Goal: Task Accomplishment & Management: Manage account settings

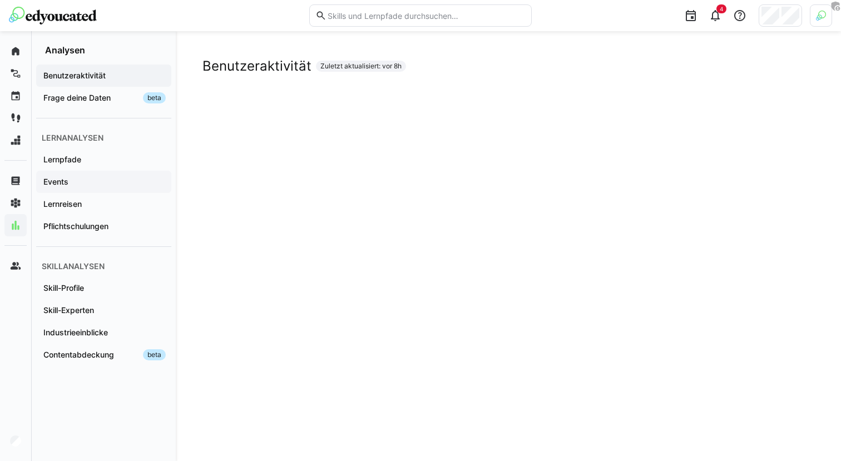
click at [96, 171] on div "Events" at bounding box center [103, 182] width 135 height 22
click at [112, 212] on div "Lernreisen" at bounding box center [103, 204] width 135 height 22
click at [98, 283] on span "Skill-Profile" at bounding box center [104, 288] width 124 height 11
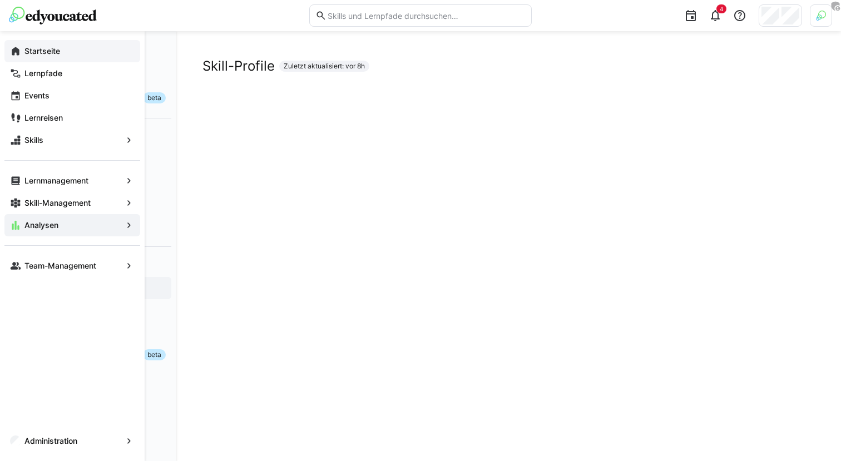
click at [0, 0] on app-navigation-label "Startseite" at bounding box center [0, 0] width 0 height 0
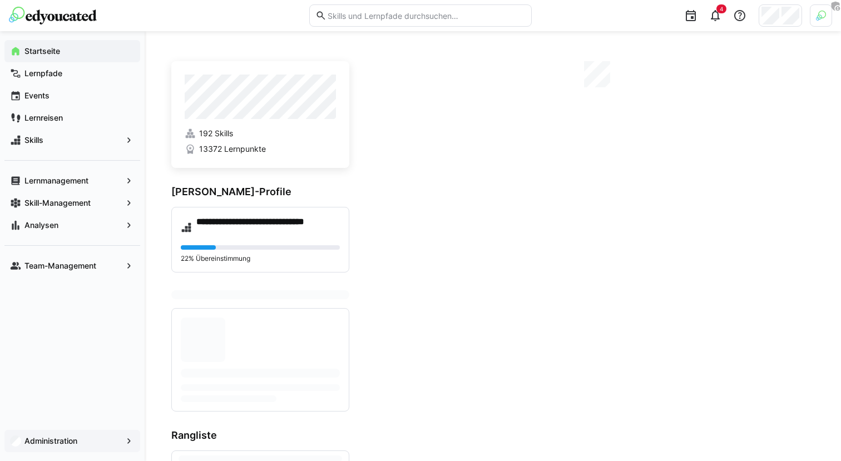
click at [0, 0] on app-navigation-label "Administration" at bounding box center [0, 0] width 0 height 0
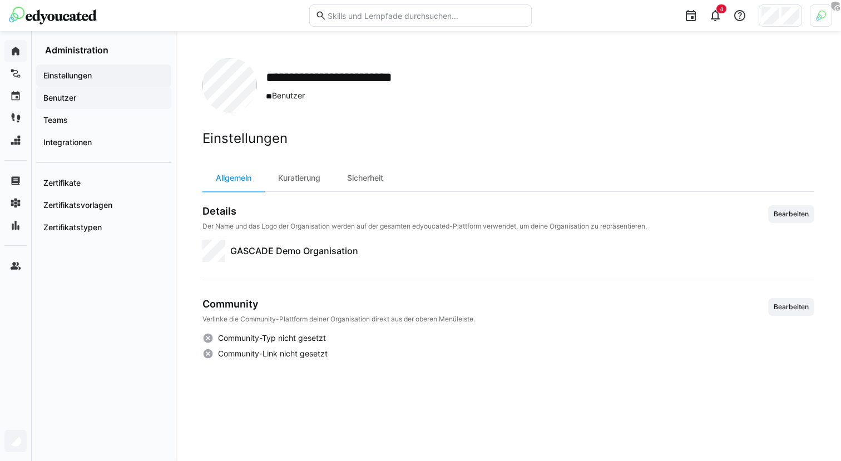
click at [88, 98] on span "Benutzer" at bounding box center [104, 97] width 124 height 11
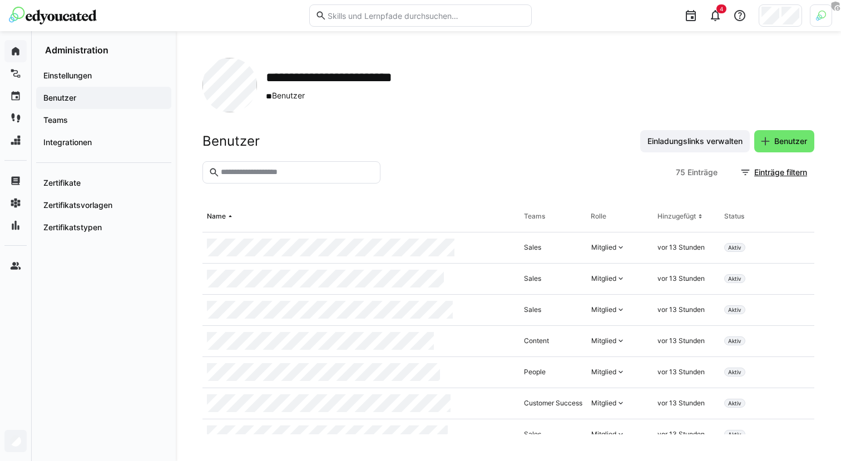
click at [816, 22] on div at bounding box center [821, 15] width 22 height 22
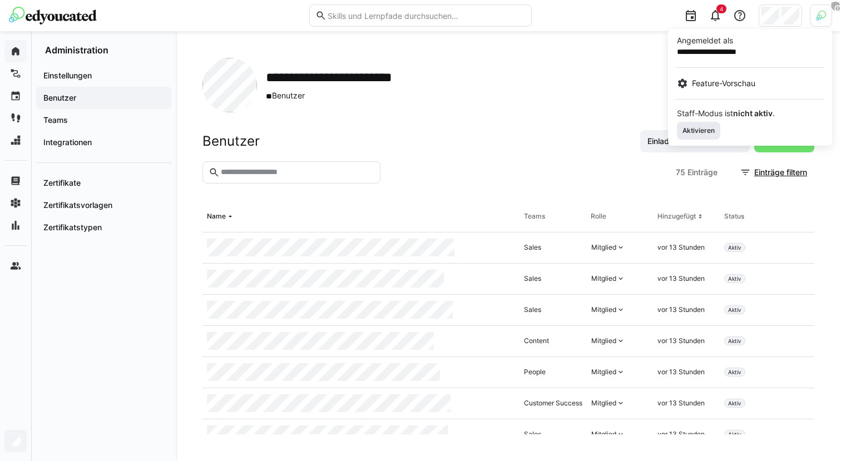
click at [691, 133] on span "Aktivieren" at bounding box center [699, 130] width 34 height 9
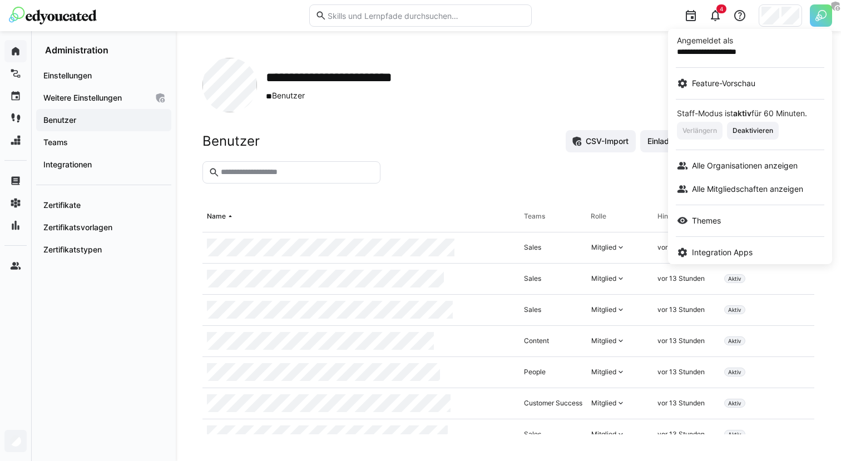
click at [481, 134] on div at bounding box center [420, 230] width 841 height 461
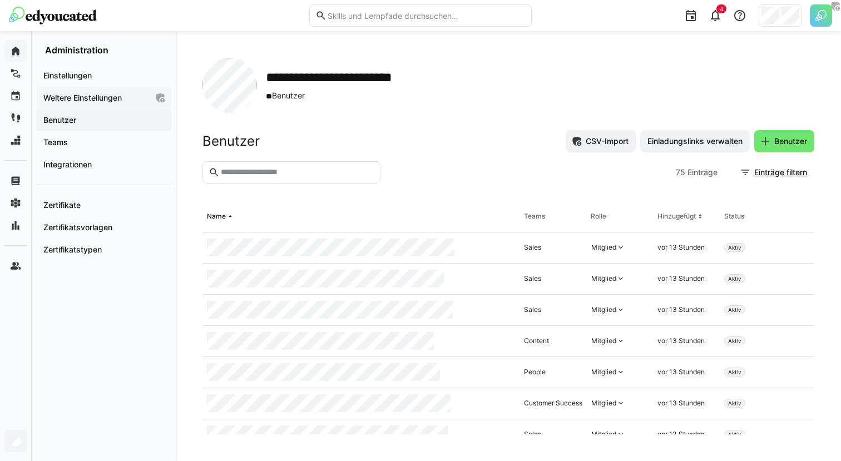
click at [0, 0] on app-navigation-label "Weitere Einstellungen" at bounding box center [0, 0] width 0 height 0
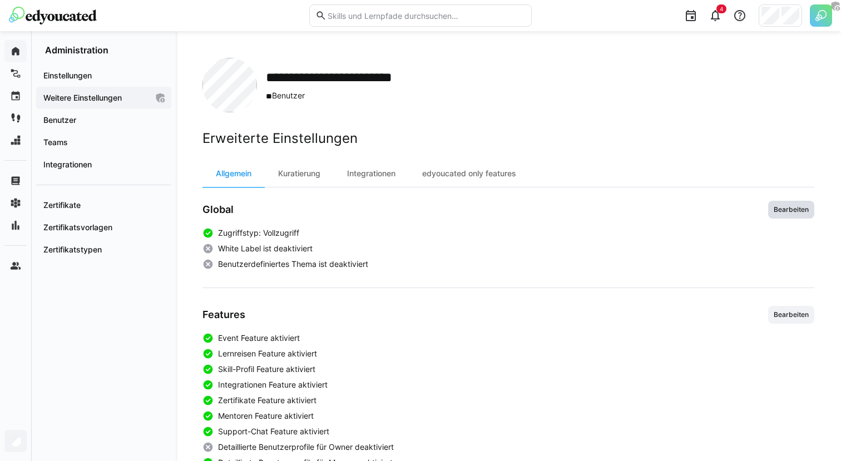
click at [795, 216] on span "Bearbeiten" at bounding box center [791, 210] width 46 height 18
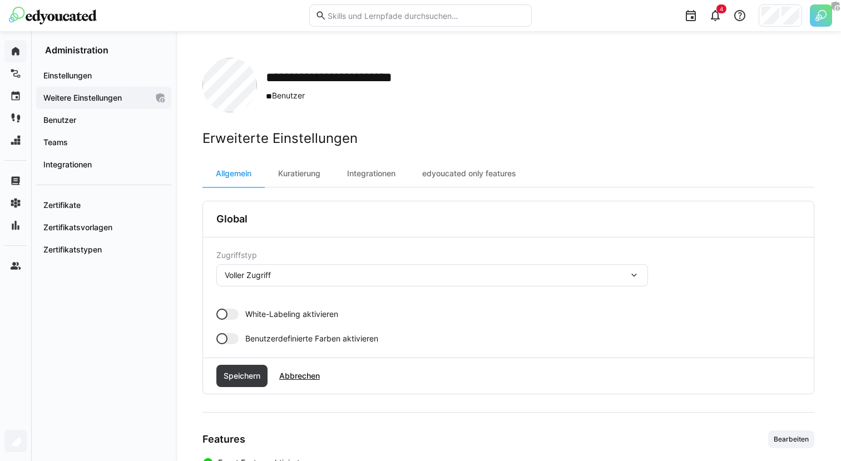
click at [224, 312] on div at bounding box center [221, 314] width 11 height 11
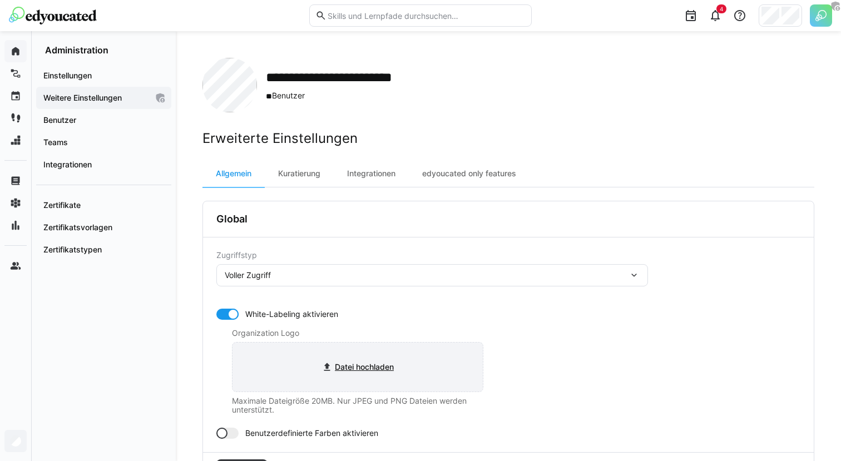
click at [352, 354] on input "file" at bounding box center [358, 367] width 250 height 49
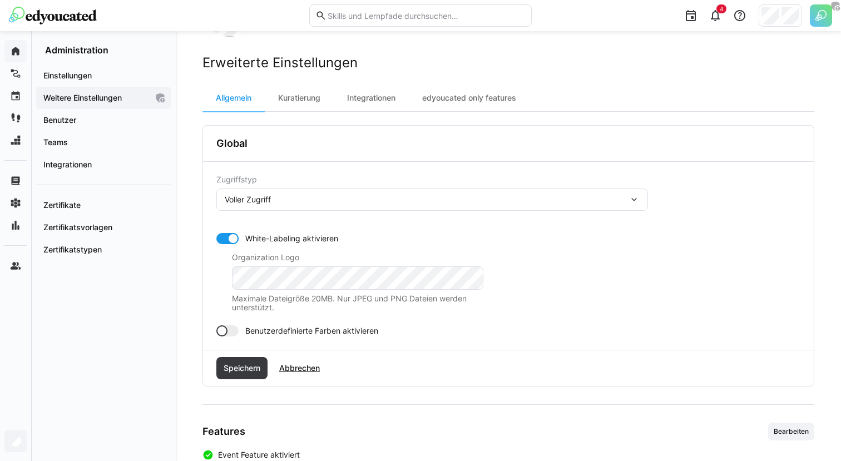
scroll to position [150, 0]
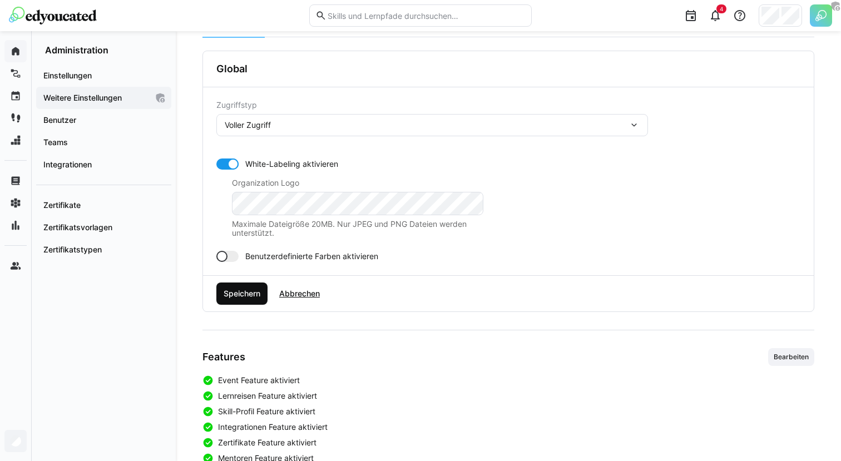
click at [245, 297] on span "Speichern" at bounding box center [242, 293] width 40 height 11
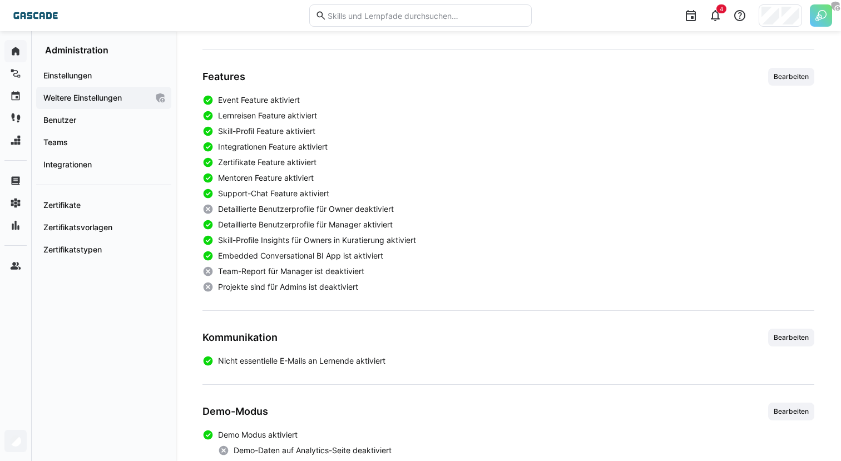
scroll to position [293, 0]
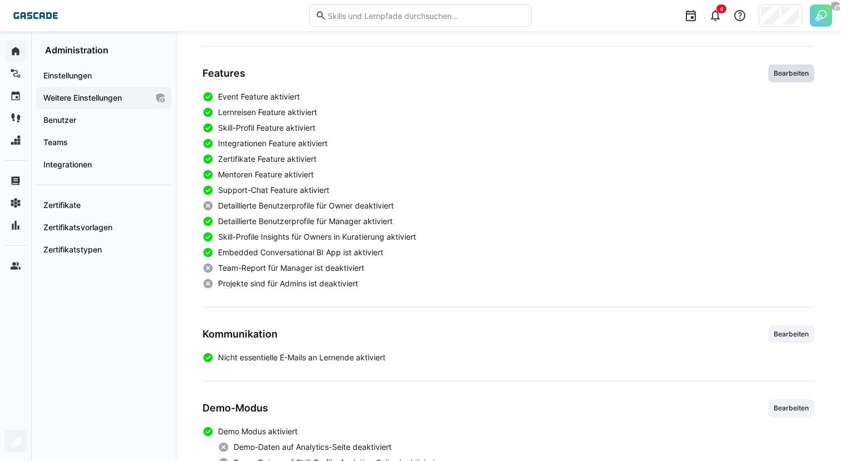
click at [788, 79] on span "Bearbeiten" at bounding box center [791, 74] width 46 height 18
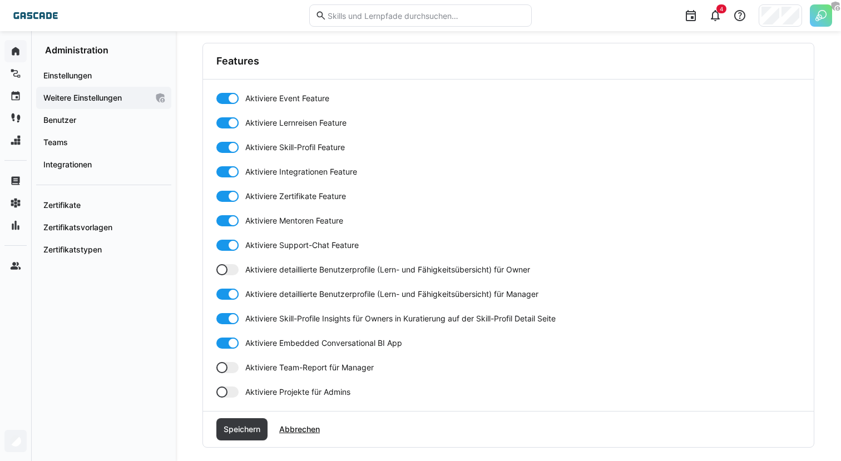
scroll to position [350, 0]
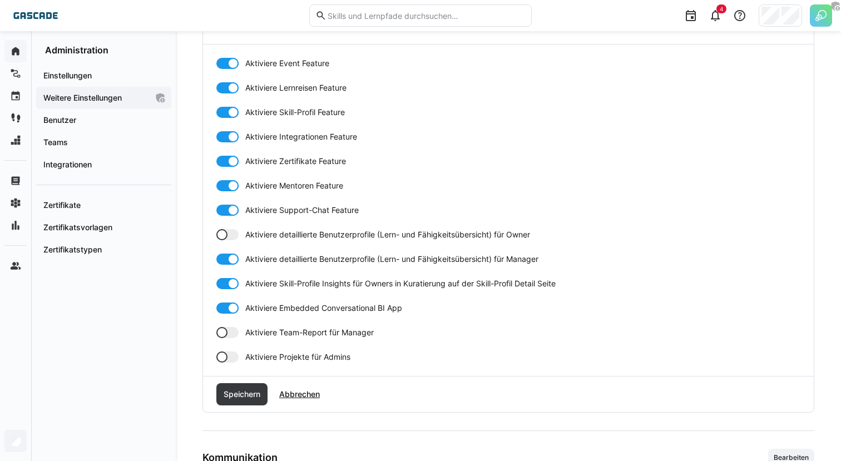
click at [224, 334] on div at bounding box center [221, 332] width 11 height 11
click at [240, 233] on app-toggle "Aktiviere detaillierte Benutzerprofile (Lern- und Fähigkeitsübersicht) für Owner" at bounding box center [508, 234] width 584 height 11
click at [248, 394] on span "Speichern" at bounding box center [242, 394] width 40 height 11
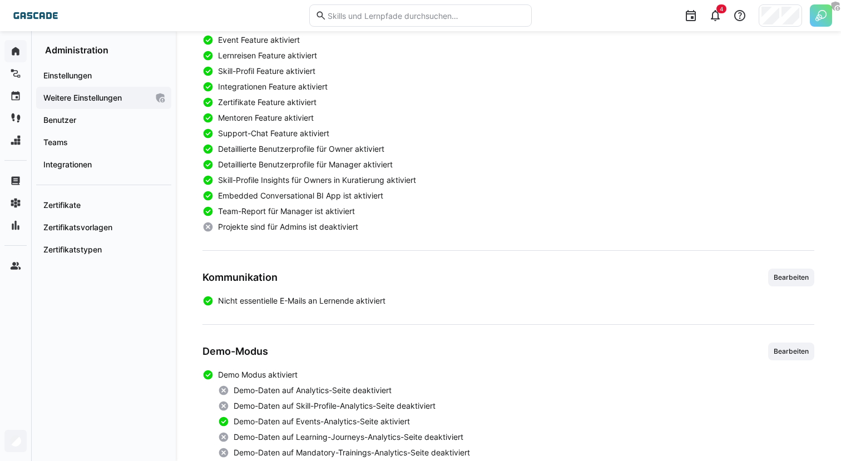
scroll to position [421, 0]
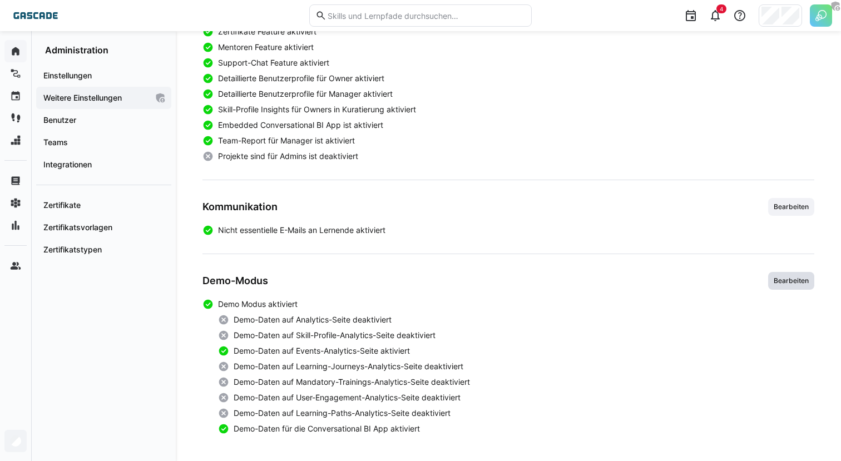
click at [783, 284] on span "Bearbeiten" at bounding box center [791, 281] width 37 height 9
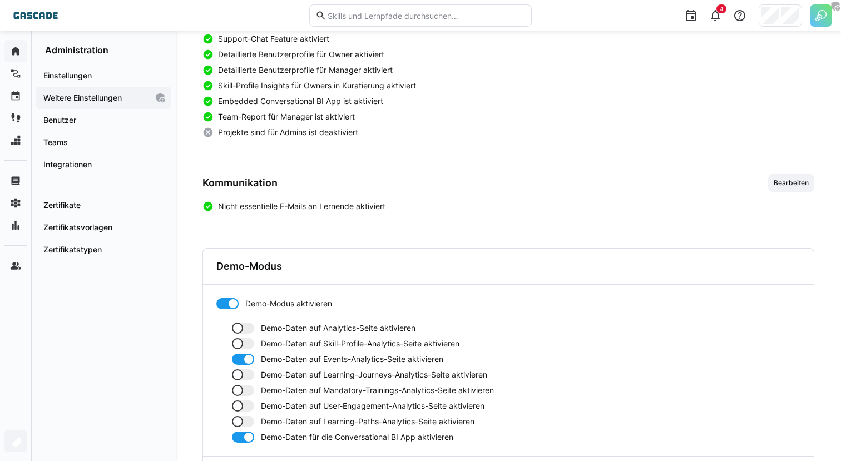
scroll to position [503, 0]
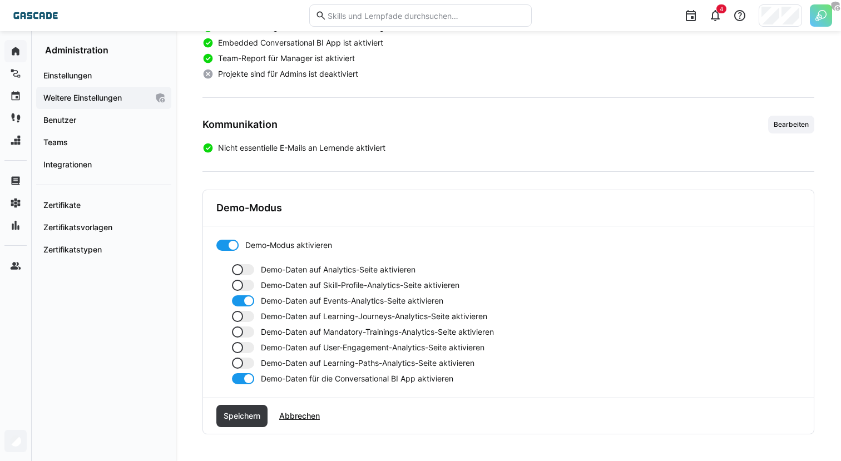
click at [245, 268] on div at bounding box center [243, 269] width 22 height 11
click at [245, 284] on div at bounding box center [243, 285] width 22 height 11
click at [245, 319] on div at bounding box center [243, 316] width 22 height 11
click at [245, 333] on div at bounding box center [243, 332] width 22 height 11
click at [242, 356] on div "Demo-Daten auf Analytics-Seite aktivieren Demo-Daten auf Skill-Profile-Analytic…" at bounding box center [508, 324] width 584 height 120
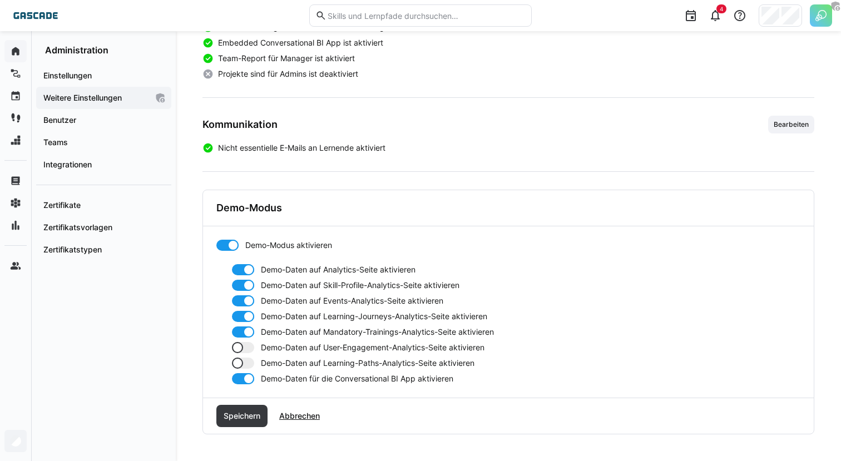
click at [244, 352] on div at bounding box center [243, 347] width 22 height 11
click at [244, 364] on div at bounding box center [243, 363] width 22 height 11
click at [245, 416] on span "Speichern" at bounding box center [242, 416] width 40 height 11
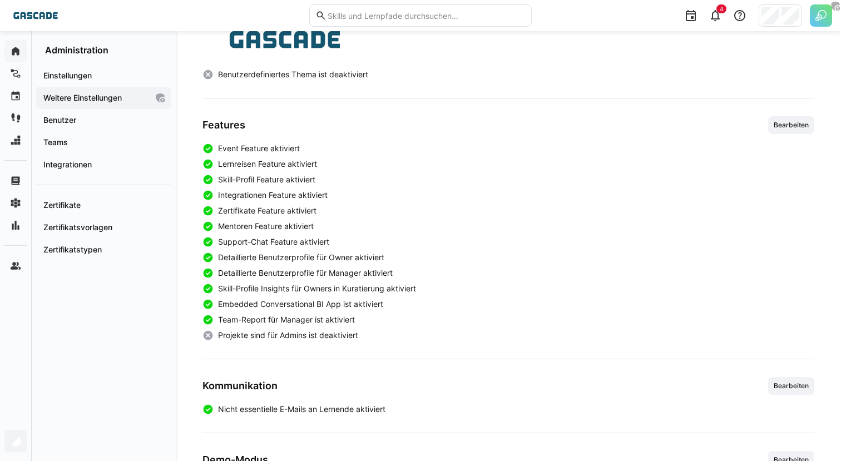
scroll to position [155, 0]
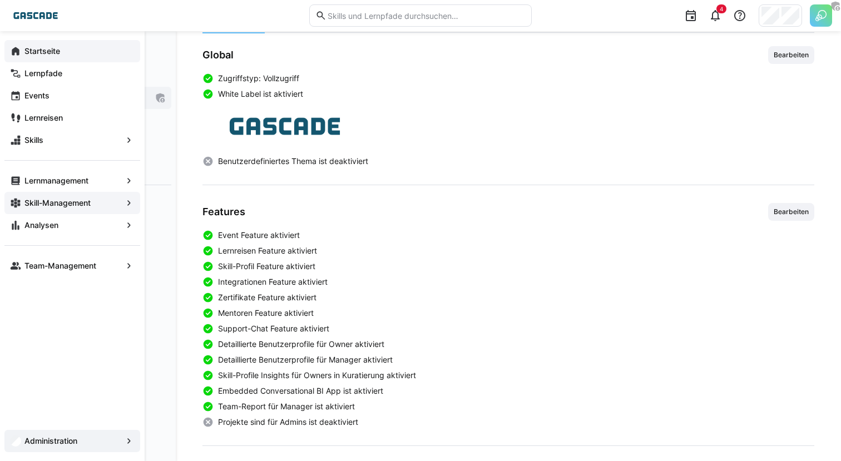
click at [0, 0] on app-navigation-label "Skill-Management" at bounding box center [0, 0] width 0 height 0
click at [68, 221] on span "Analysen" at bounding box center [72, 225] width 99 height 11
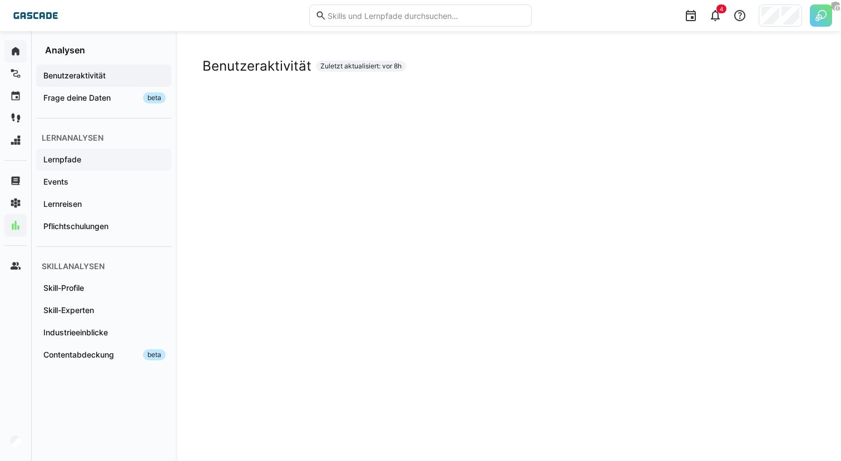
click at [107, 154] on div "Lernpfade" at bounding box center [103, 160] width 135 height 22
click at [97, 183] on span "Events" at bounding box center [104, 181] width 124 height 11
click at [0, 0] on app-navigation-label "Pflichtschulungen" at bounding box center [0, 0] width 0 height 0
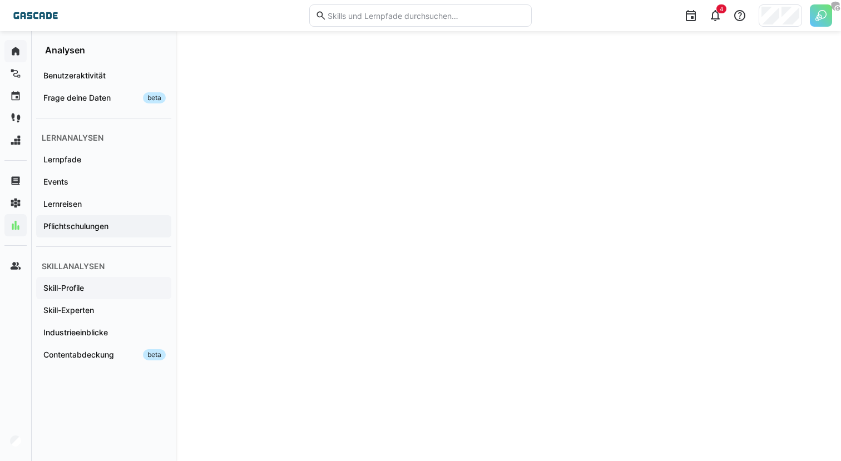
click at [121, 292] on span "Skill-Profile" at bounding box center [104, 288] width 124 height 11
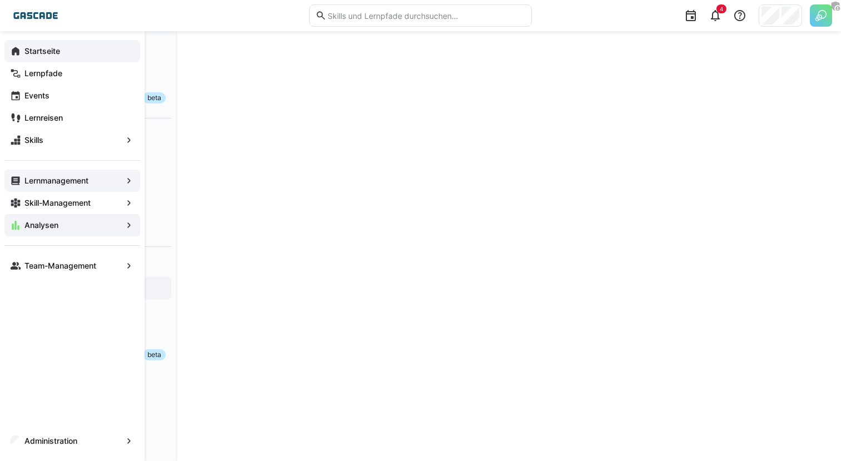
click at [58, 188] on div "Lernmanagement" at bounding box center [72, 181] width 136 height 22
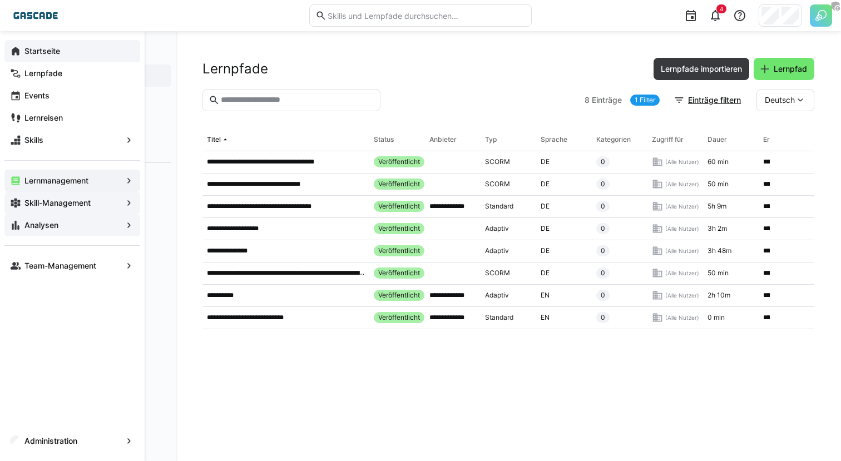
click at [0, 0] on app-navigation-label "Skill-Management" at bounding box center [0, 0] width 0 height 0
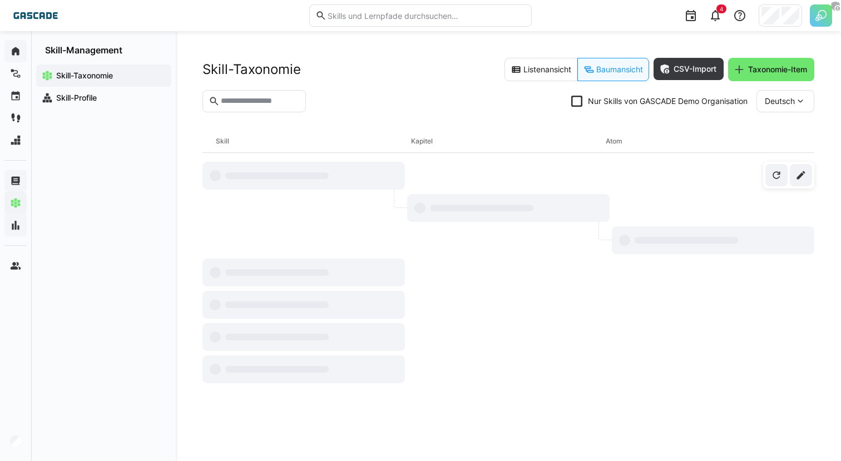
click at [581, 102] on eds-checkbox "Nur Skills von GASCADE Demo Organisation" at bounding box center [659, 101] width 176 height 11
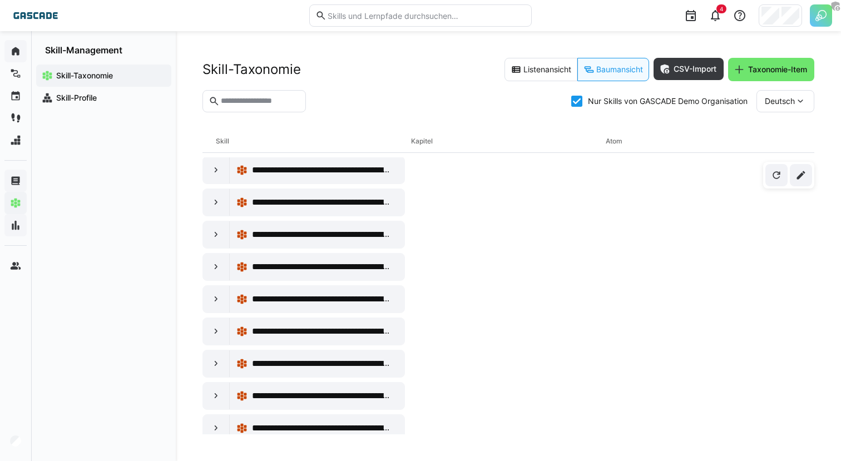
scroll to position [244, 0]
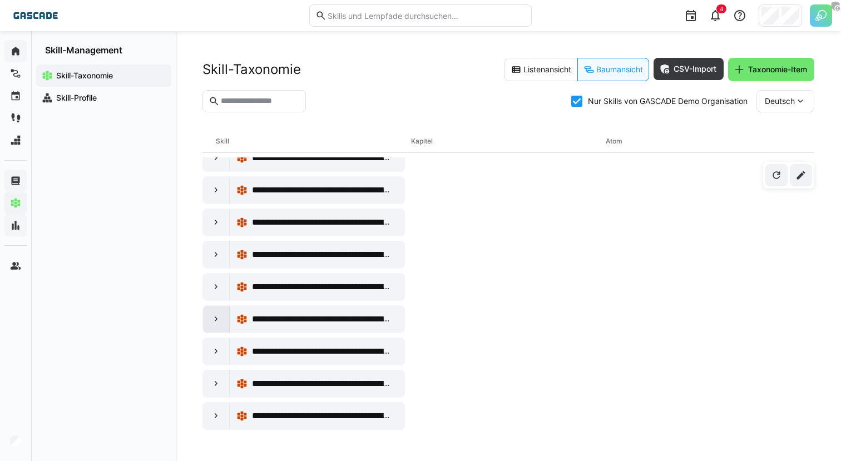
click at [223, 323] on div at bounding box center [216, 319] width 27 height 27
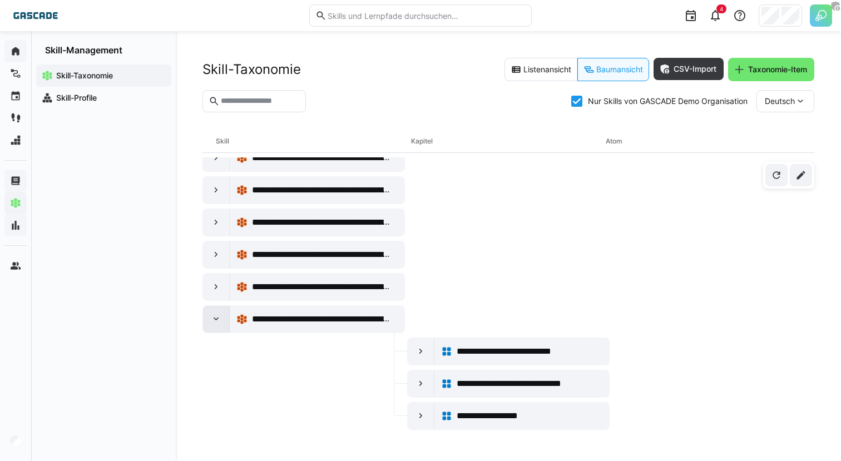
click at [223, 323] on div at bounding box center [216, 319] width 27 height 27
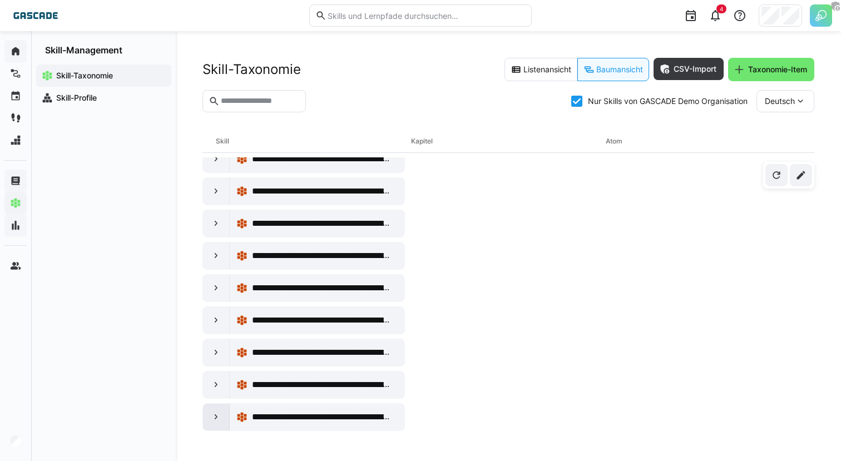
scroll to position [0, 0]
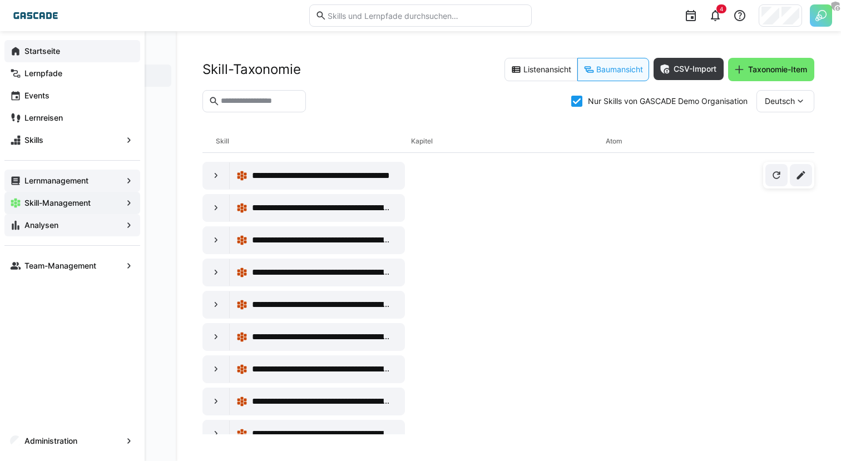
click at [0, 0] on app-navigation-label "Startseite" at bounding box center [0, 0] width 0 height 0
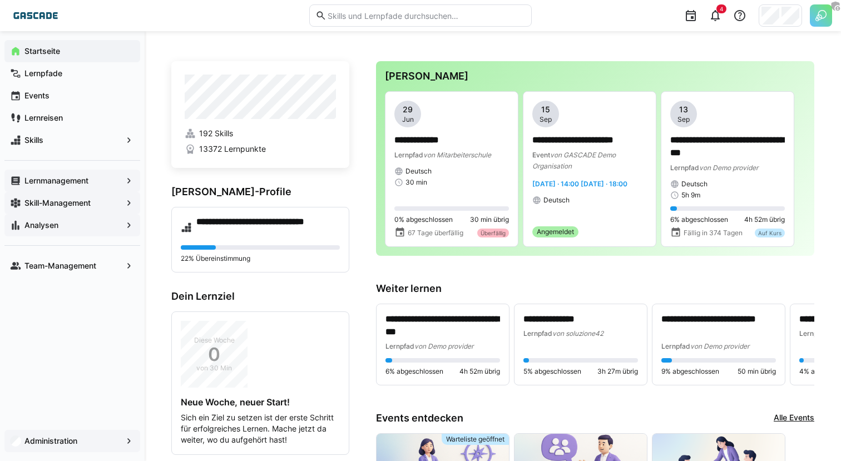
click at [61, 449] on div "Administration" at bounding box center [72, 441] width 136 height 22
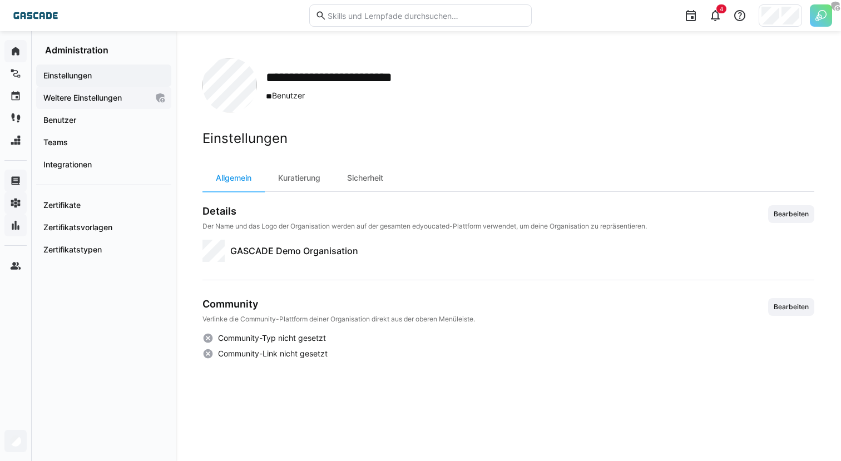
click at [123, 103] on div "Weitere Einstellungen" at bounding box center [103, 98] width 135 height 22
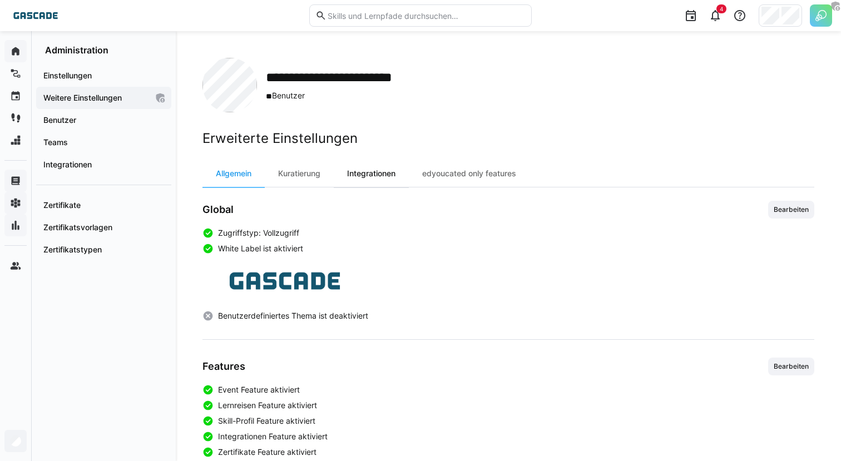
click at [389, 177] on div "Integrationen" at bounding box center [371, 173] width 75 height 27
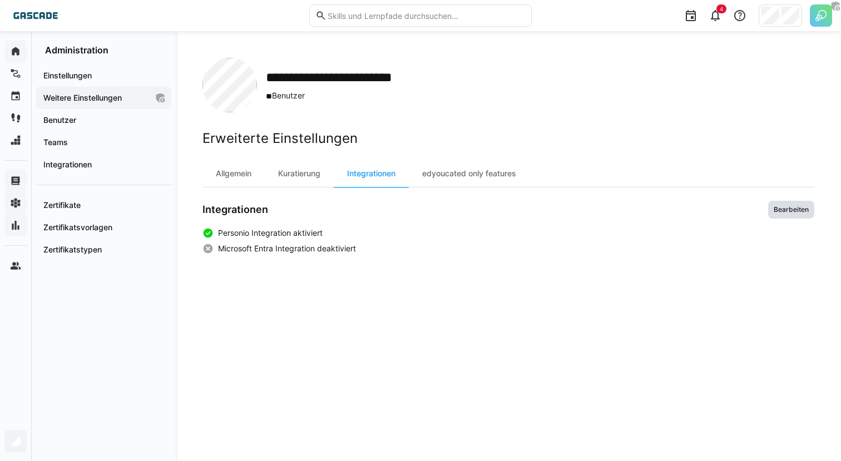
click at [779, 214] on span "Bearbeiten" at bounding box center [791, 210] width 46 height 18
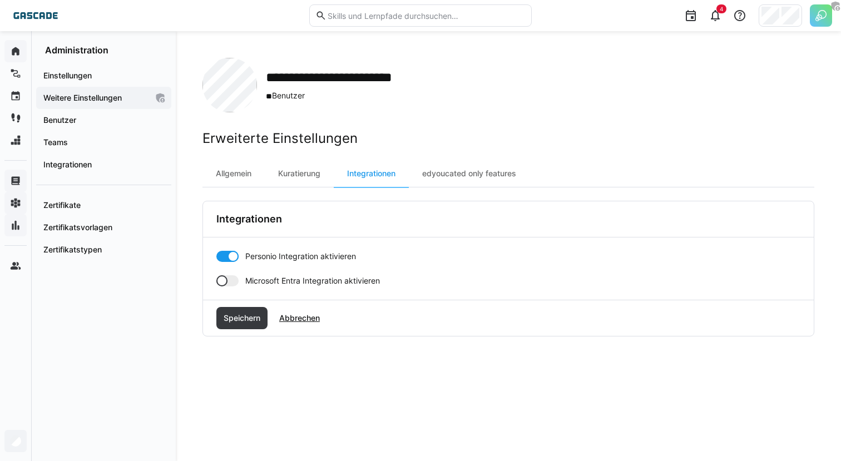
click at [238, 282] on div at bounding box center [227, 280] width 22 height 11
click at [246, 325] on span "Speichern" at bounding box center [241, 318] width 51 height 22
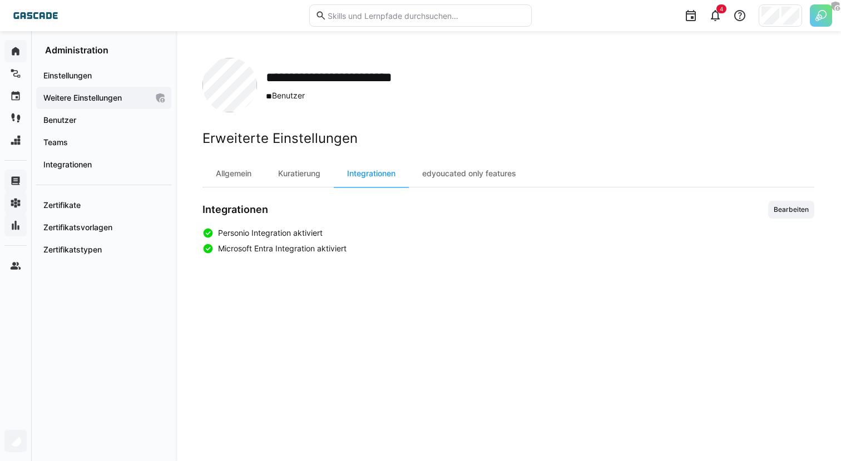
click at [130, 336] on div "Einstellungen Weitere Einstellungen Benutzer Teams Integrationen Zertifikate Ze…" at bounding box center [104, 259] width 144 height 406
click at [102, 164] on span "Integrationen" at bounding box center [104, 164] width 124 height 11
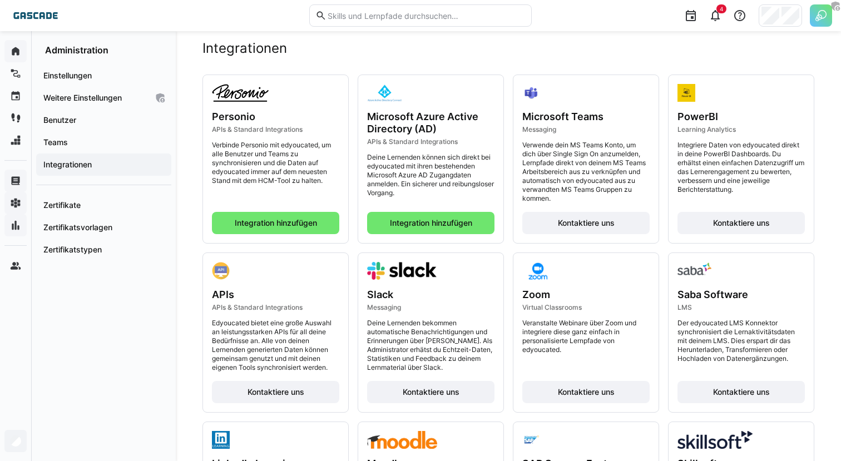
scroll to position [92, 0]
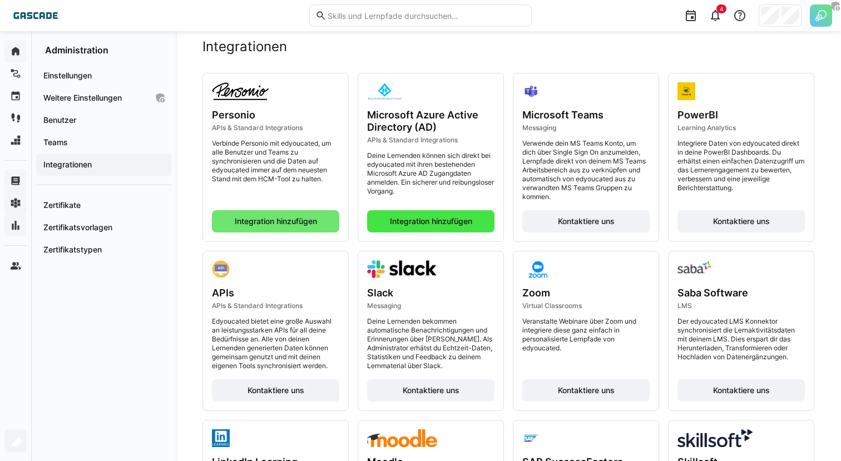
click at [414, 225] on span "Integration hinzufügen" at bounding box center [431, 221] width 86 height 11
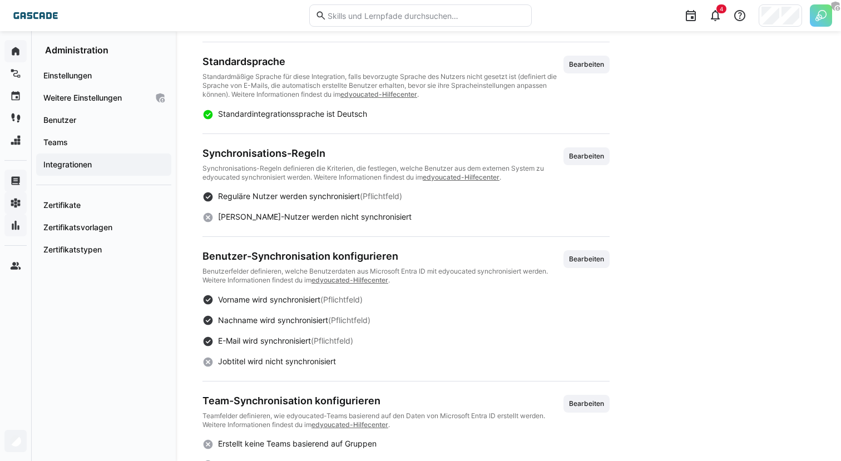
scroll to position [349, 0]
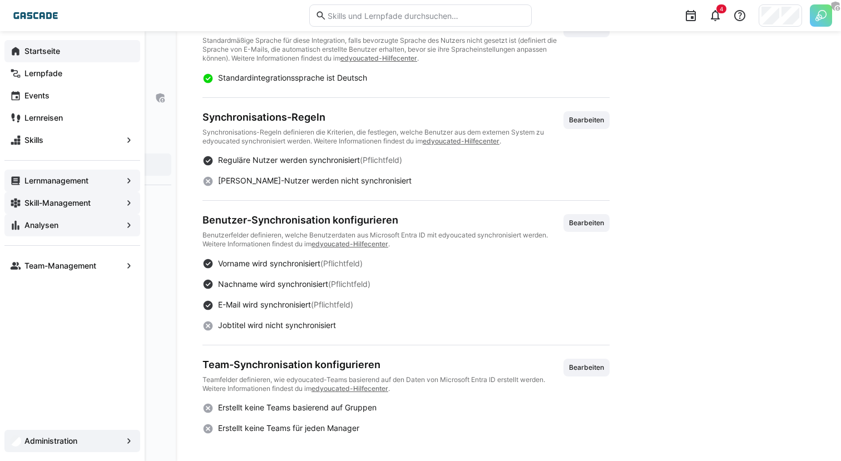
click at [0, 0] on app-navigation-label "Startseite" at bounding box center [0, 0] width 0 height 0
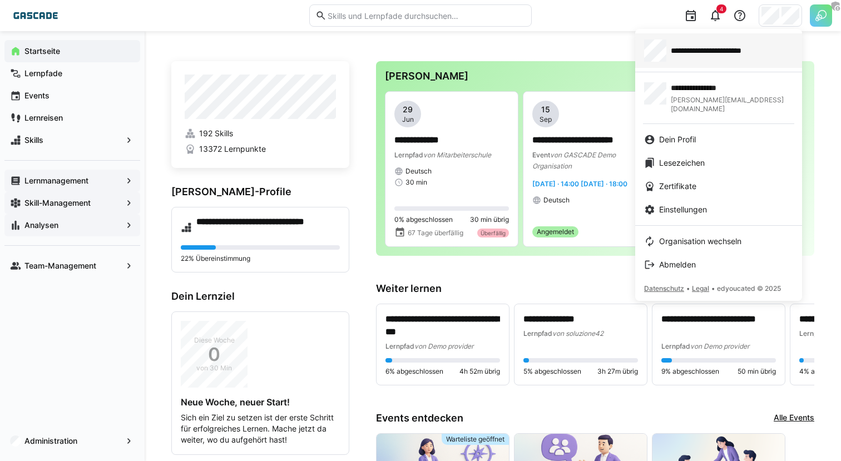
click at [712, 47] on span "**********" at bounding box center [726, 50] width 111 height 11
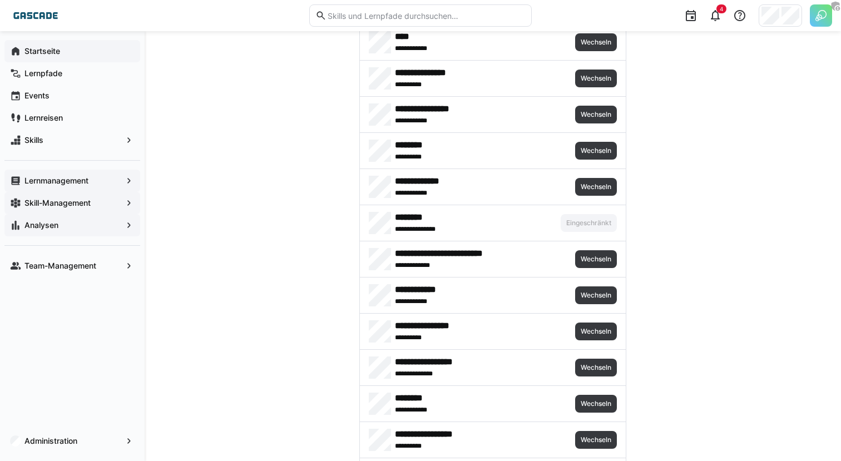
scroll to position [741, 0]
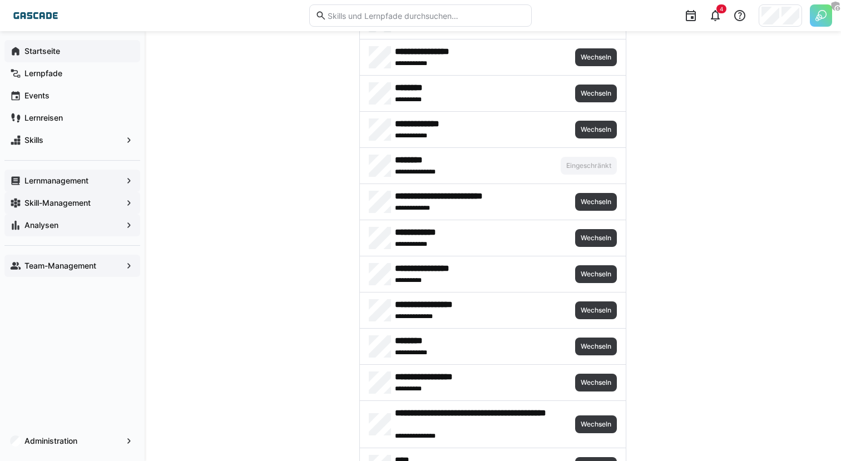
click at [87, 255] on div "Team-Management" at bounding box center [72, 266] width 136 height 22
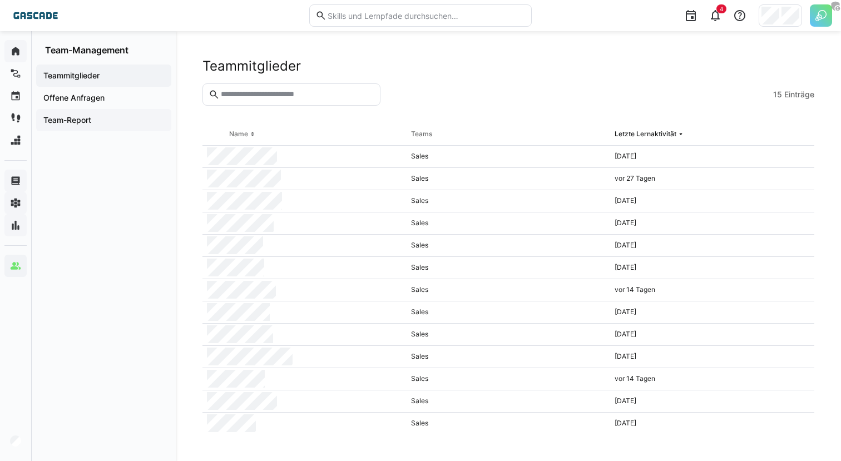
click at [132, 119] on span "Team-Report" at bounding box center [104, 120] width 124 height 11
